Goal: Communication & Community: Answer question/provide support

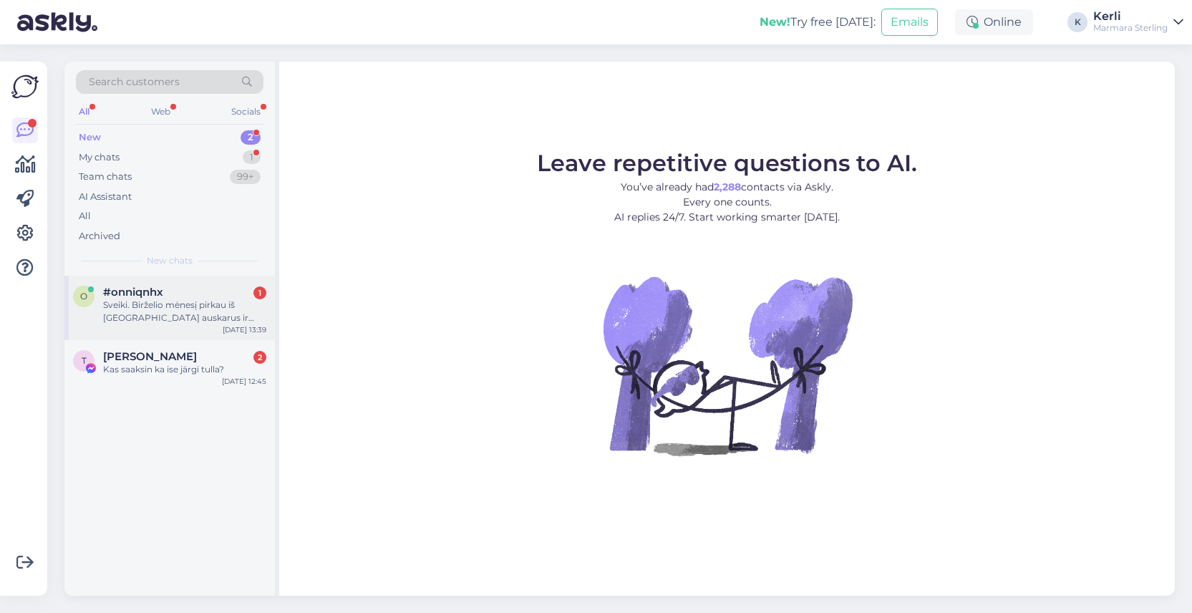
click at [178, 301] on div "Sveiki. Birželio mėnesį pirkau iš [GEOGRAPHIC_DATA] auskarus ir grandinėlę. Su …" at bounding box center [184, 312] width 163 height 26
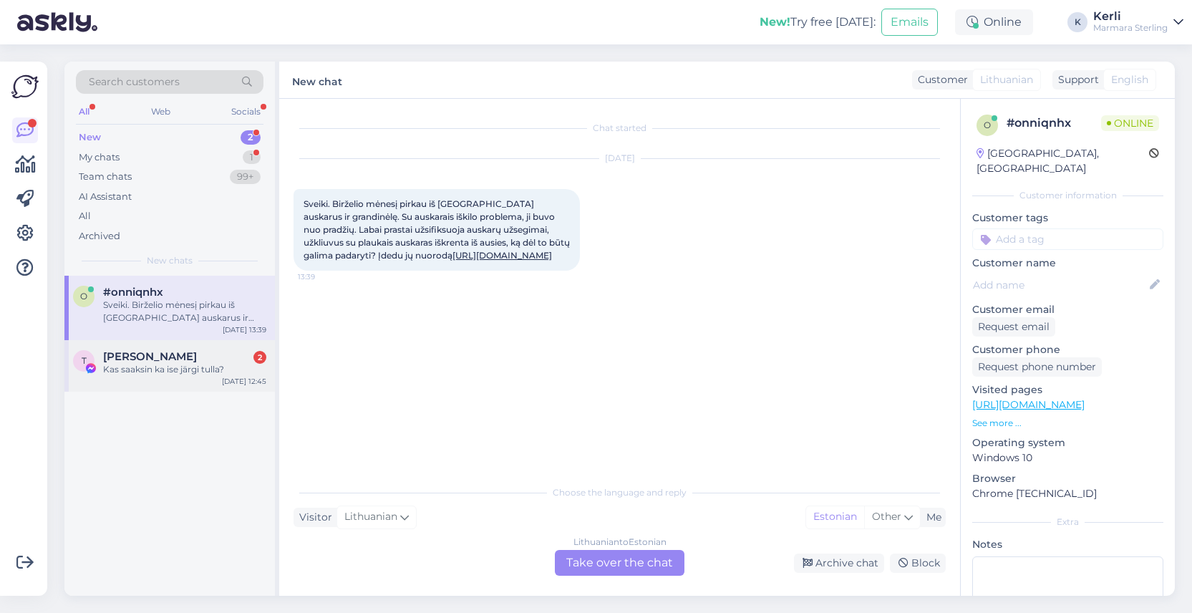
click at [190, 380] on div "T Tambet [PERSON_NAME] 2 Kas saaksin ka ise järgi tulla? [DATE] 12:45" at bounding box center [169, 366] width 211 height 52
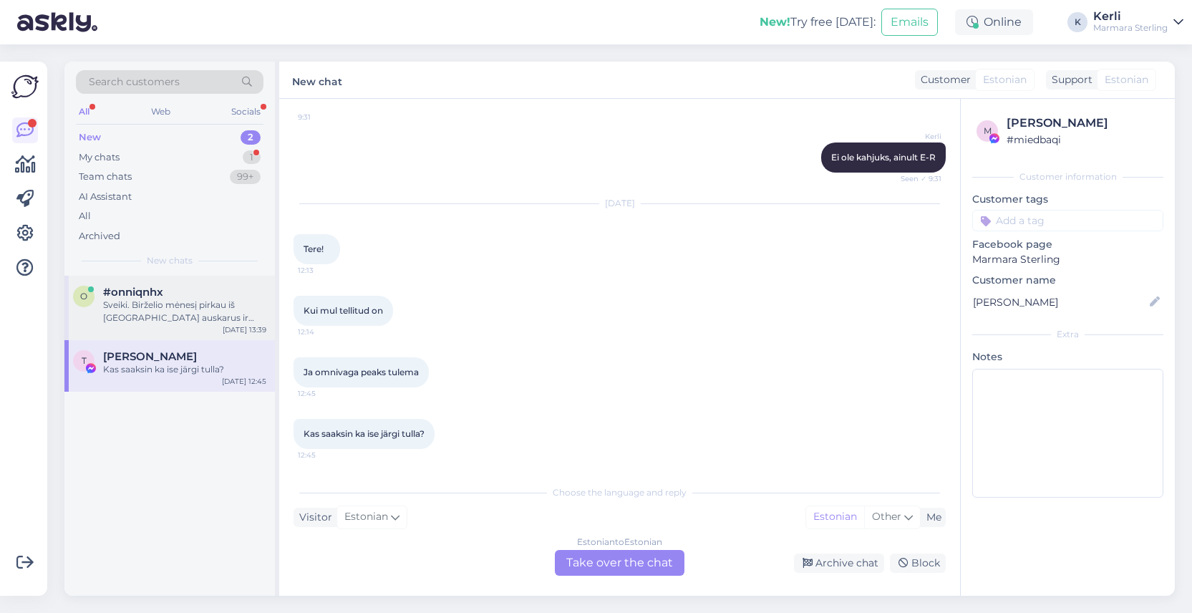
click at [145, 300] on div "Sveiki. Birželio mėnesį pirkau iš [GEOGRAPHIC_DATA] auskarus ir grandinėlę. Su …" at bounding box center [184, 312] width 163 height 26
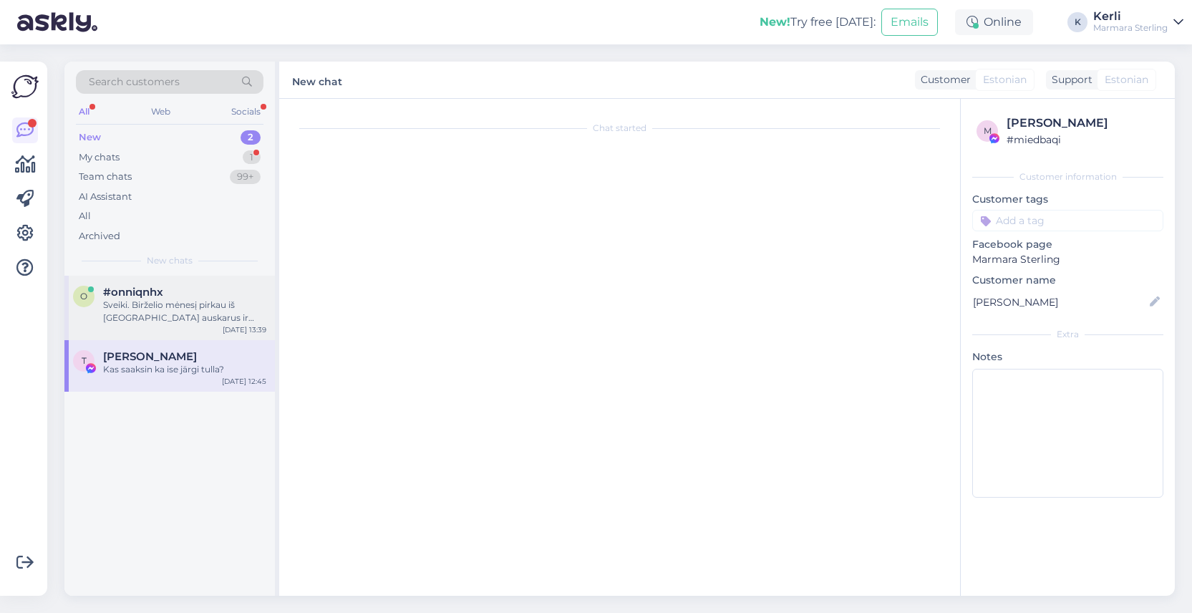
scroll to position [0, 0]
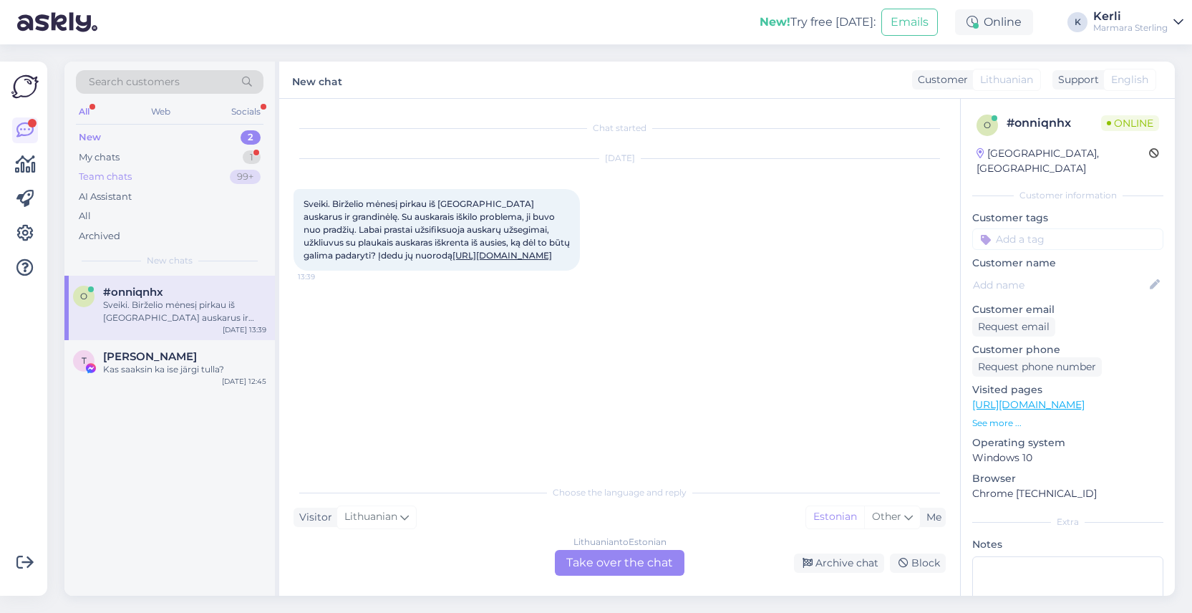
click at [142, 167] on div "Team chats 99+" at bounding box center [170, 177] width 188 height 20
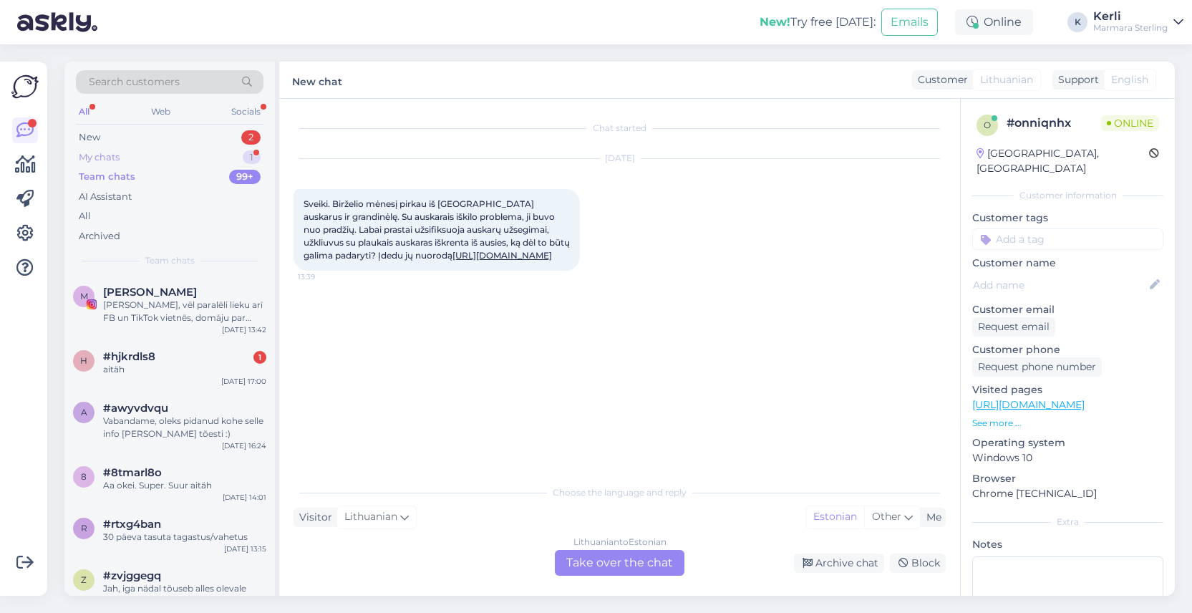
click at [139, 160] on div "My chats 1" at bounding box center [170, 158] width 188 height 20
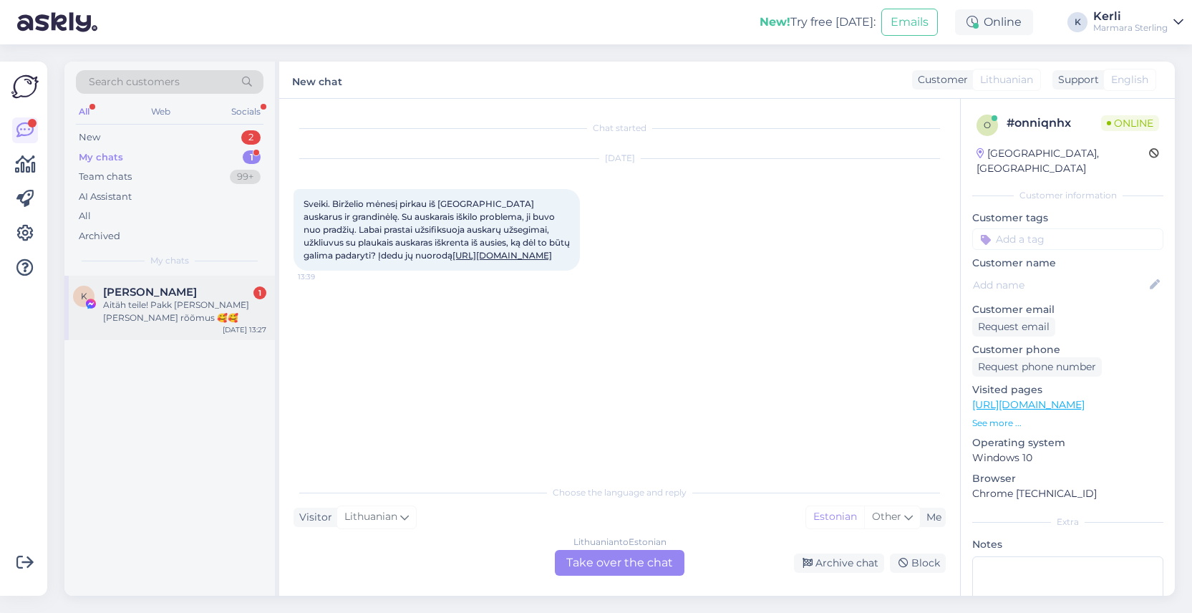
click at [175, 289] on span "Kristiina Vasli" at bounding box center [150, 292] width 94 height 13
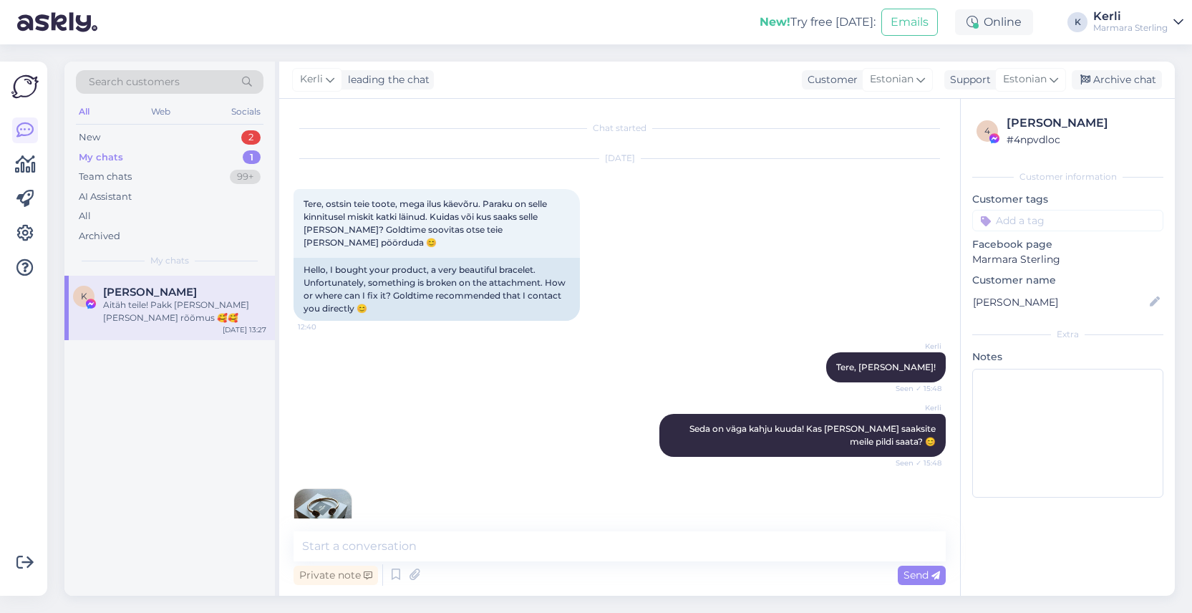
scroll to position [2526, 0]
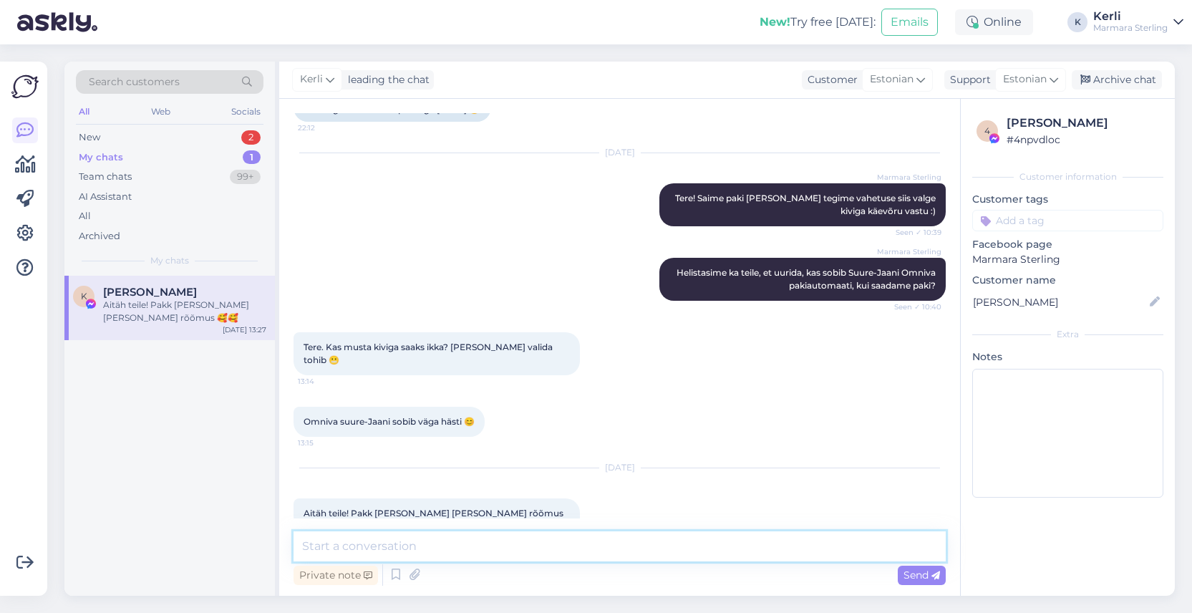
click at [509, 551] on textarea at bounding box center [620, 546] width 652 height 30
type textarea "A"
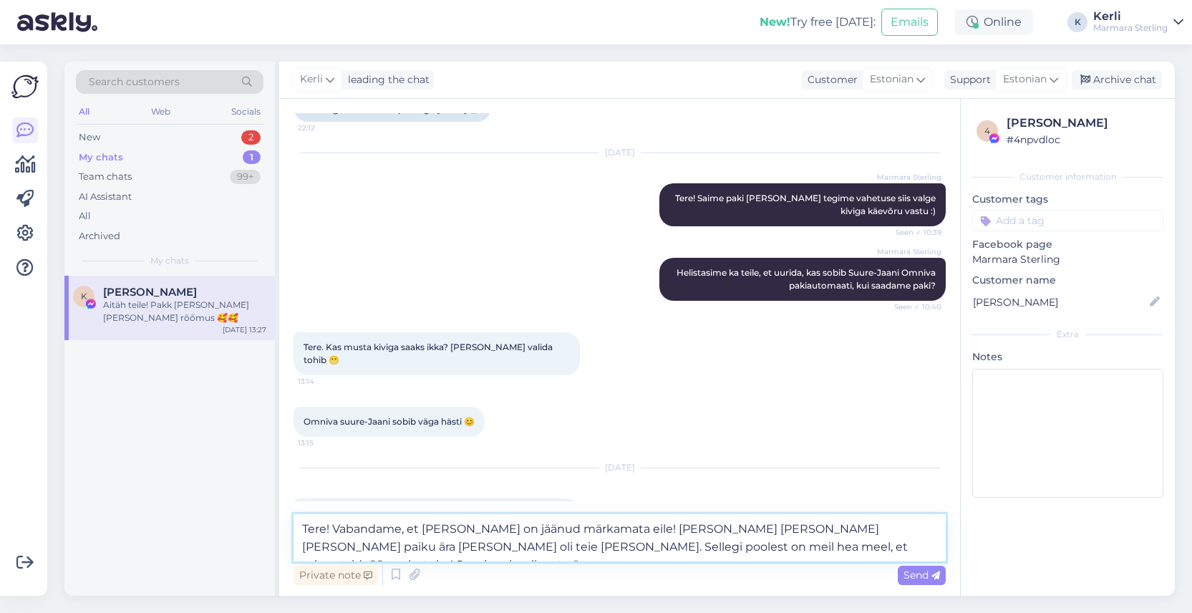
type textarea "Tere! Vabandame, et teie kiri on jäänud märkamata eile! Kuller käib meil juba l…"
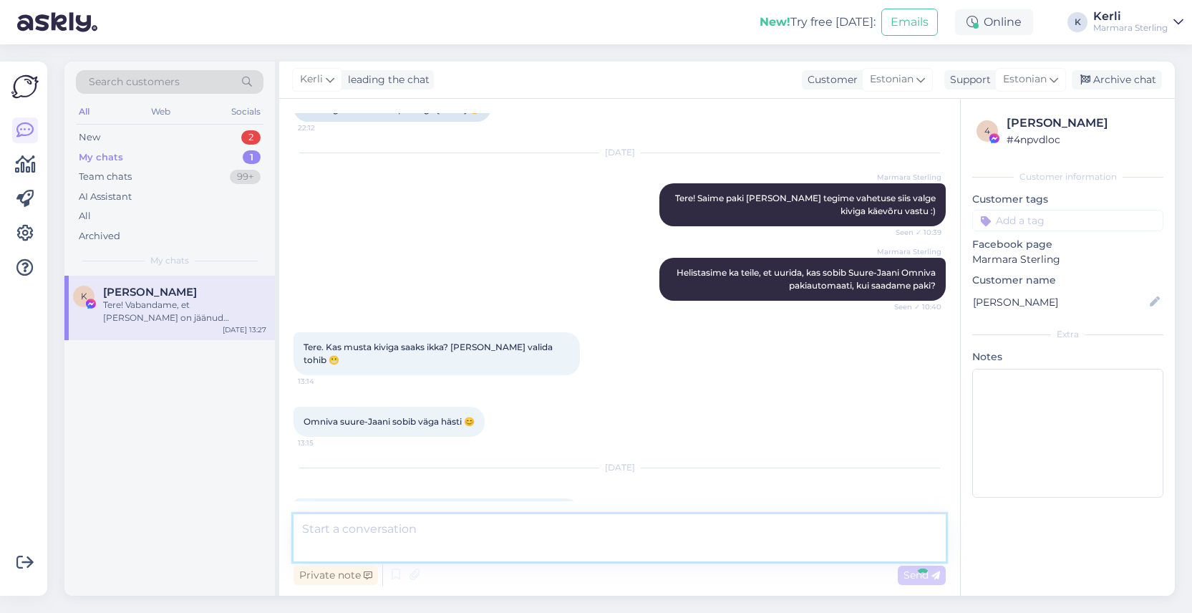
scroll to position [2627, 0]
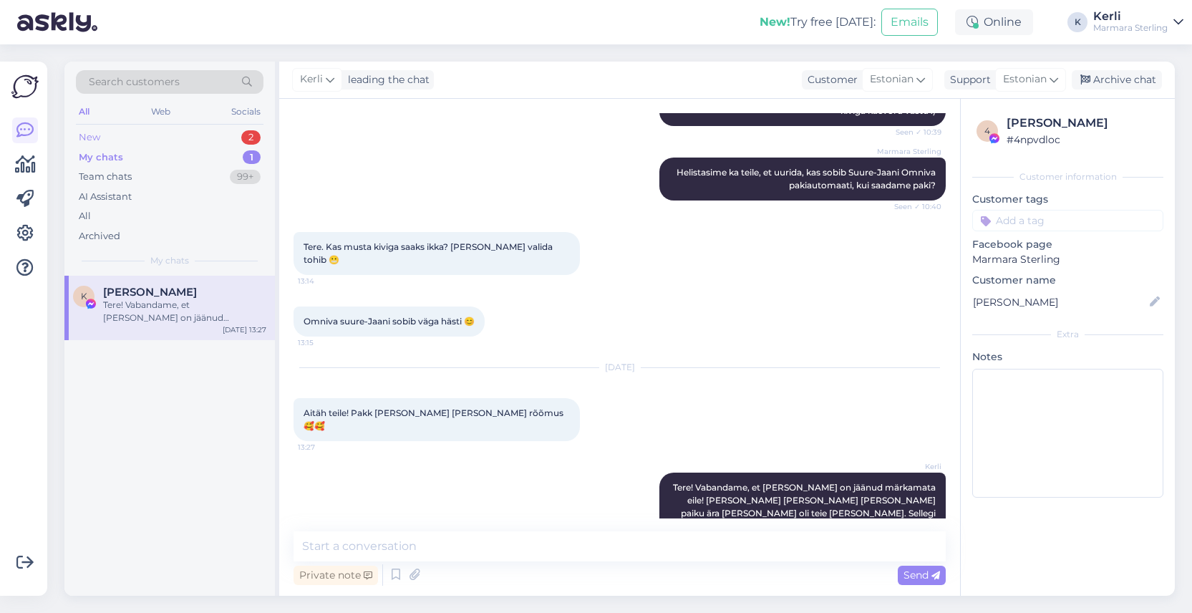
click at [183, 128] on div "New 2" at bounding box center [170, 137] width 188 height 20
click at [173, 322] on div "Sveiki. Birželio mėnesį pirkau iš [GEOGRAPHIC_DATA] auskarus ir grandinėlę. Su …" at bounding box center [184, 312] width 163 height 26
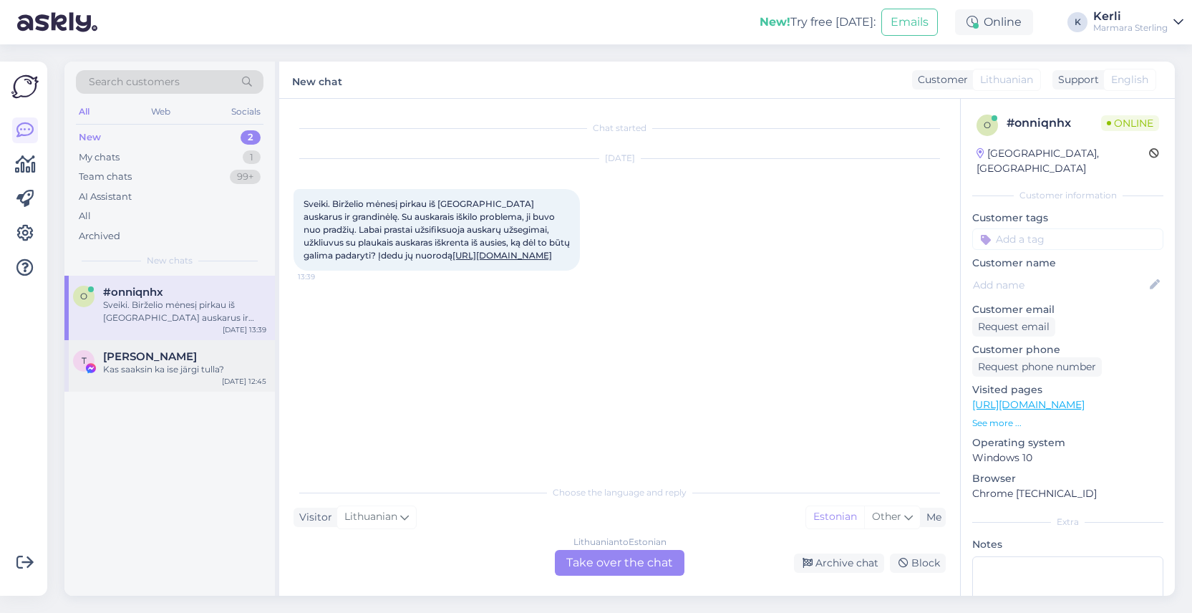
click at [140, 377] on div "T Tambet Kattel Kas saaksin ka ise järgi tulla? Aug 13 12:45" at bounding box center [169, 366] width 211 height 52
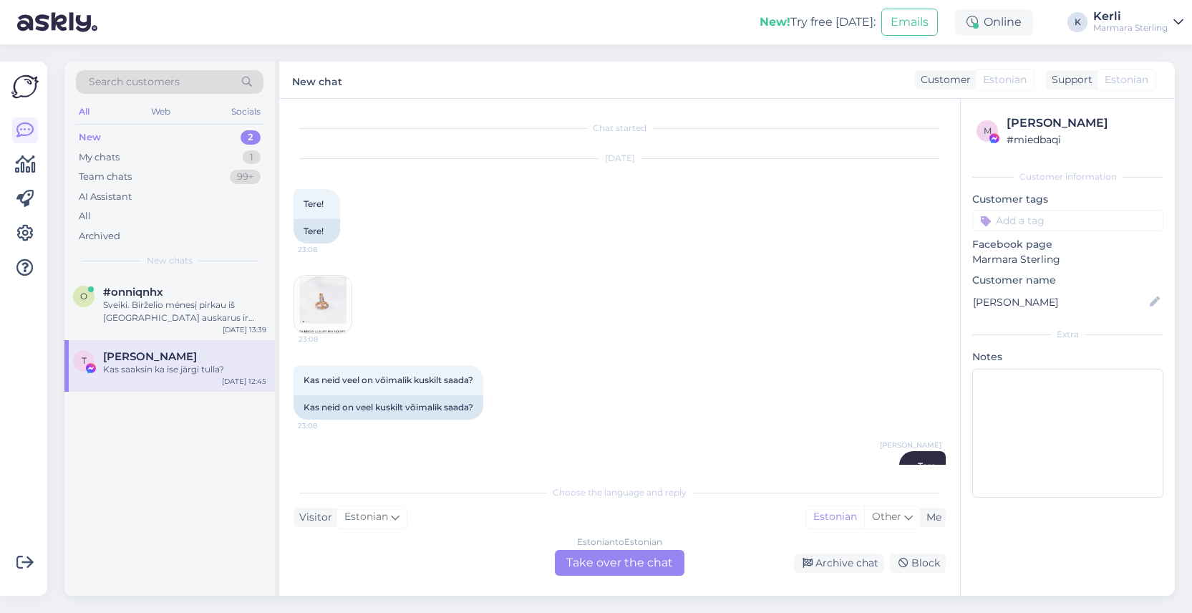
scroll to position [932, 0]
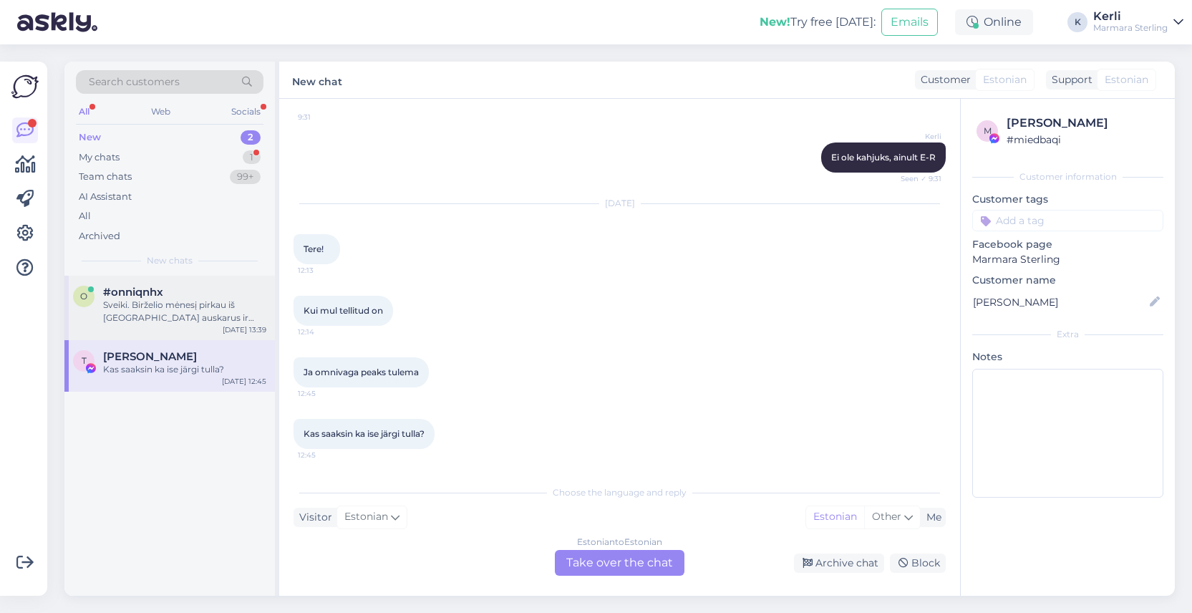
click at [178, 334] on div "o #onniqnhx Sveiki. Birželio mėnesį pirkau iš Jūsų auskarus ir grandinėlę. Su a…" at bounding box center [169, 308] width 211 height 64
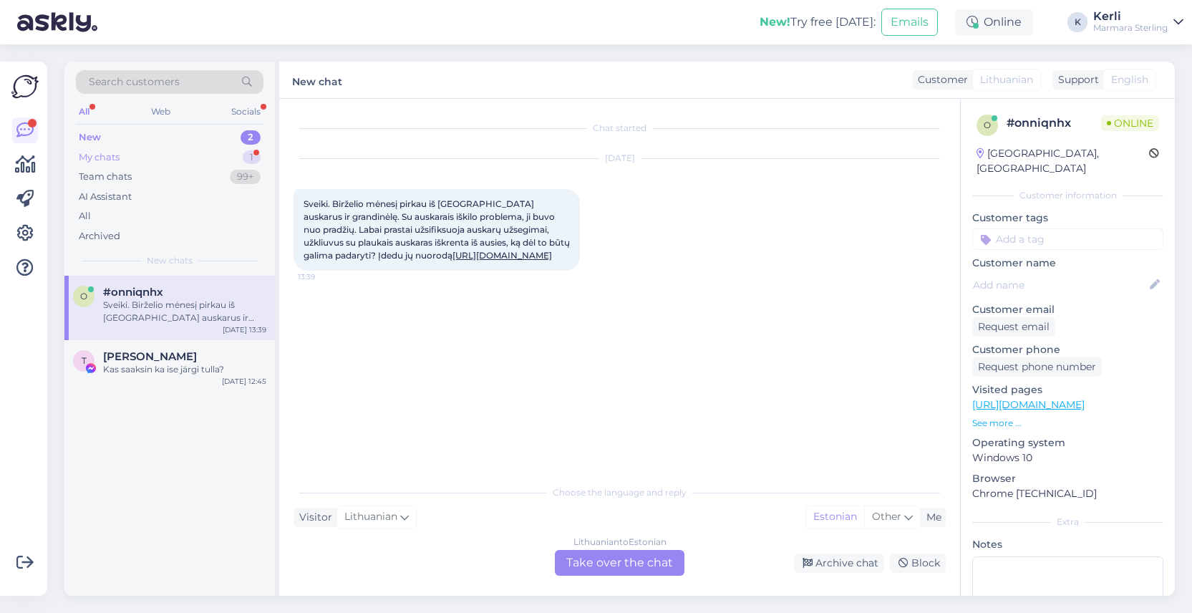
click at [176, 150] on div "My chats 1" at bounding box center [170, 158] width 188 height 20
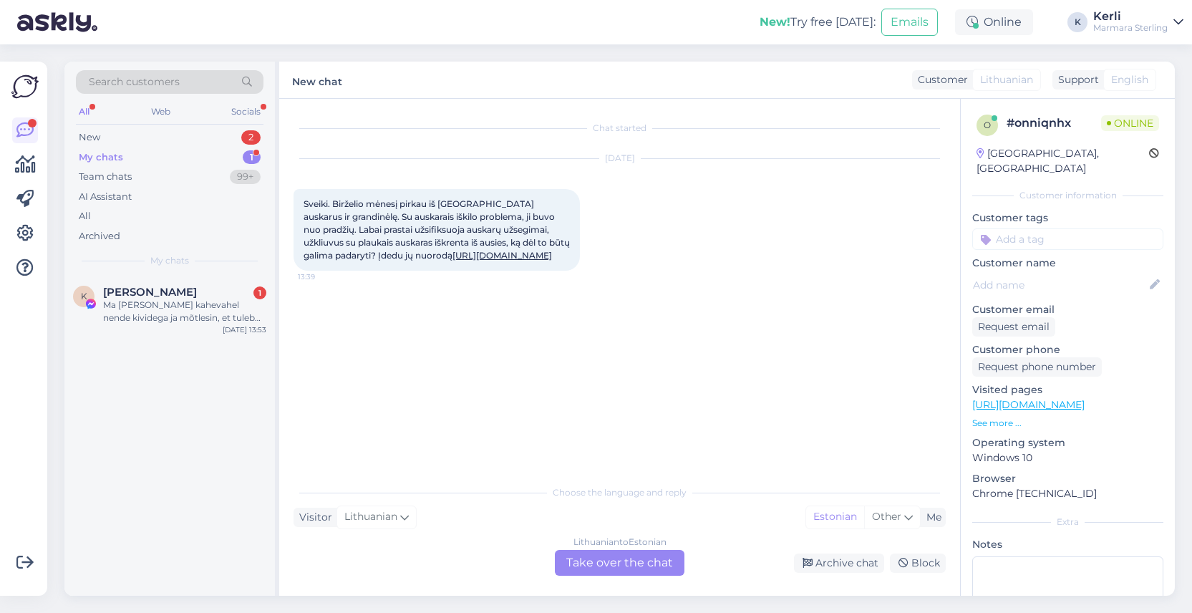
click at [175, 155] on div "My chats 1" at bounding box center [170, 158] width 188 height 20
click at [162, 155] on div "My chats 1" at bounding box center [170, 158] width 188 height 20
click at [184, 297] on div "Kristiina Vasli 1" at bounding box center [184, 292] width 163 height 13
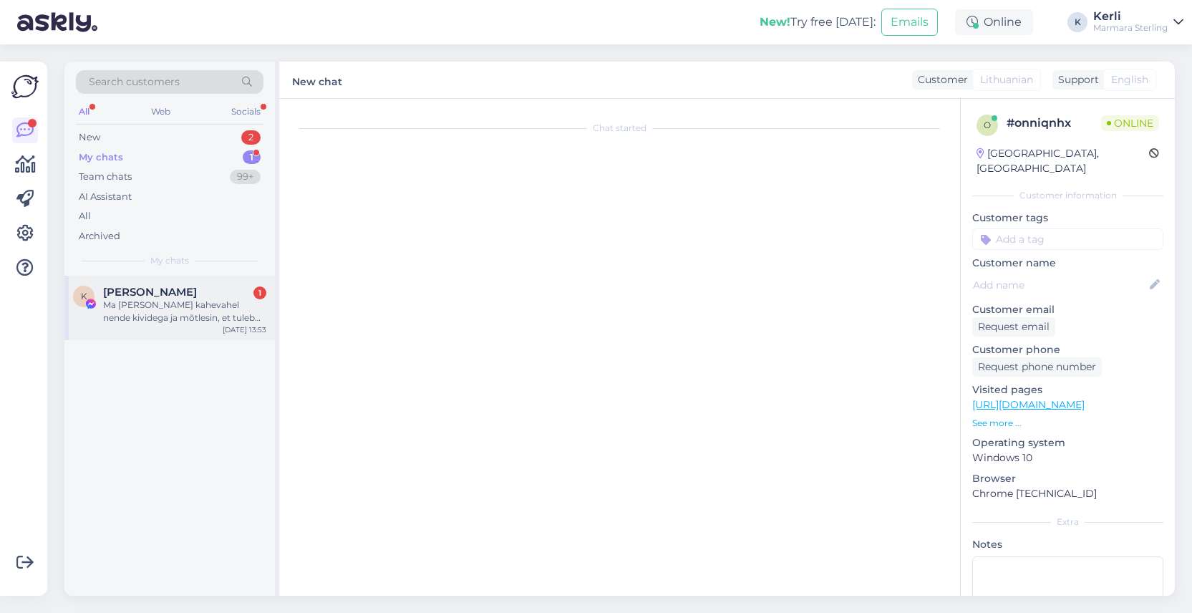
scroll to position [2714, 0]
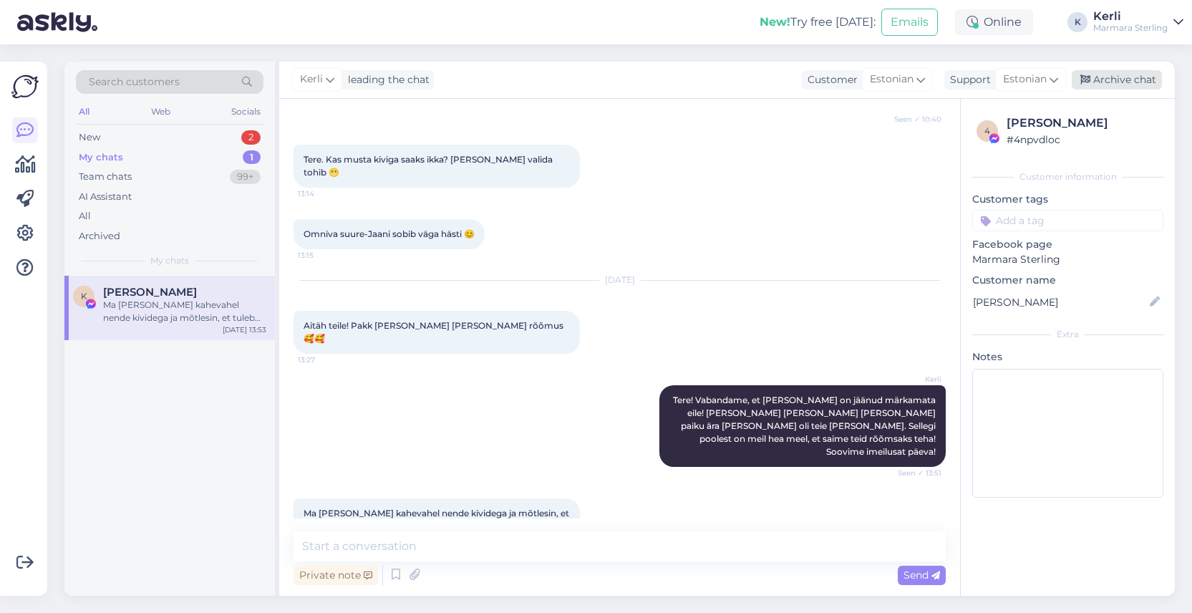
click at [1135, 82] on div "Archive chat" at bounding box center [1117, 79] width 90 height 19
